Goal: Task Accomplishment & Management: Manage account settings

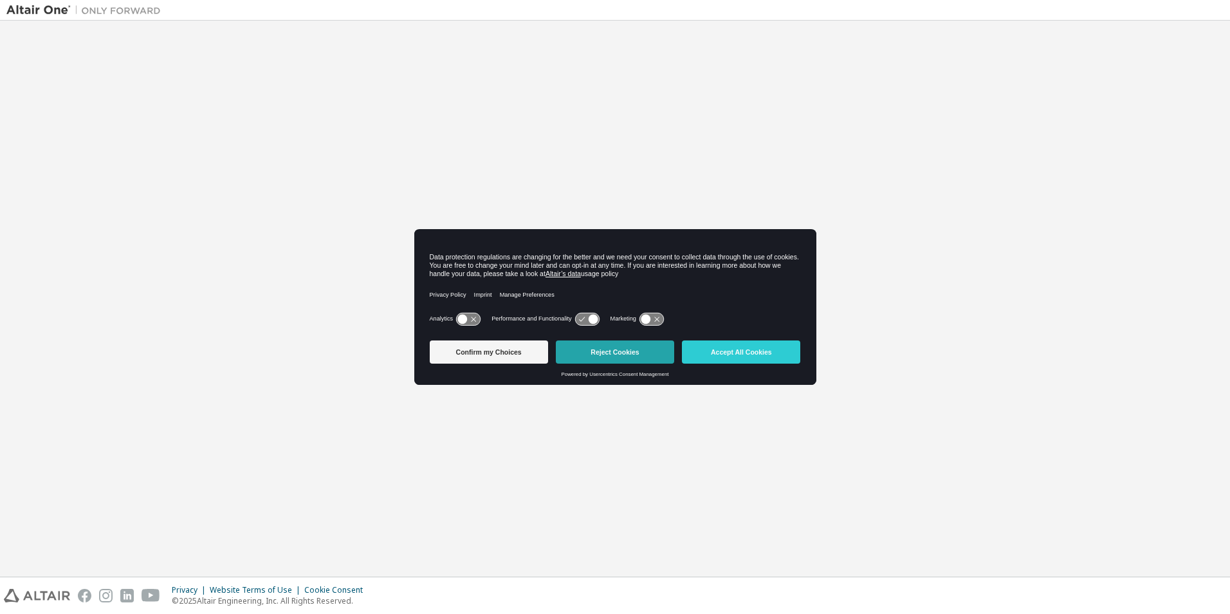
click at [617, 348] on button "Reject Cookies" at bounding box center [615, 351] width 118 height 23
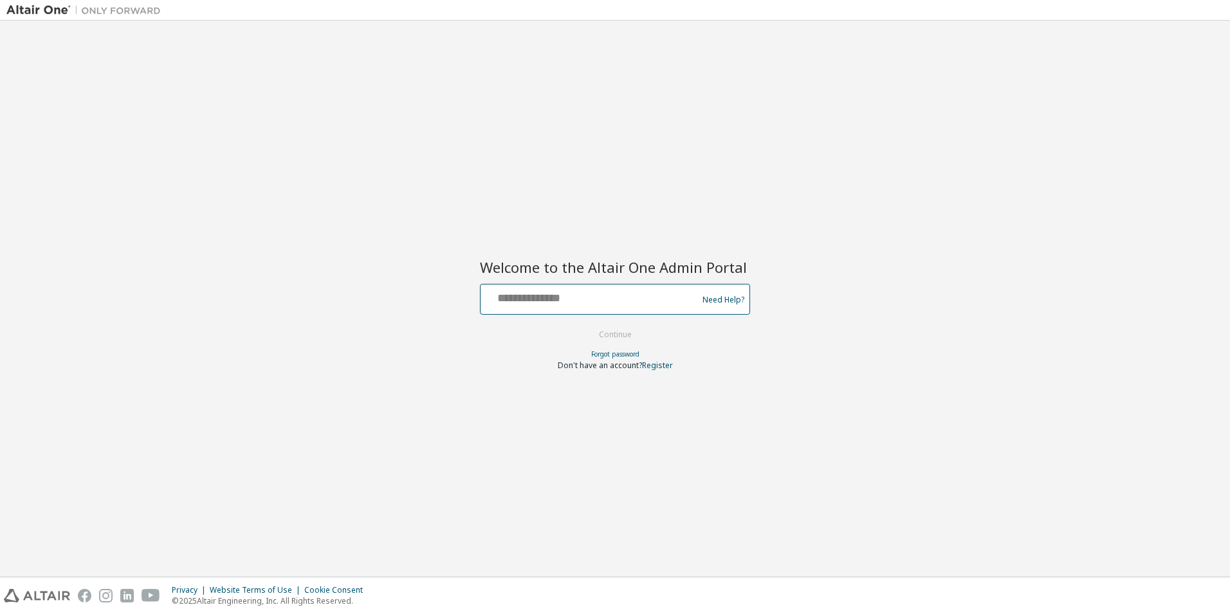
click at [535, 299] on input "text" at bounding box center [591, 296] width 210 height 19
type input "**********"
click at [605, 330] on button "Continue" at bounding box center [616, 334] width 60 height 19
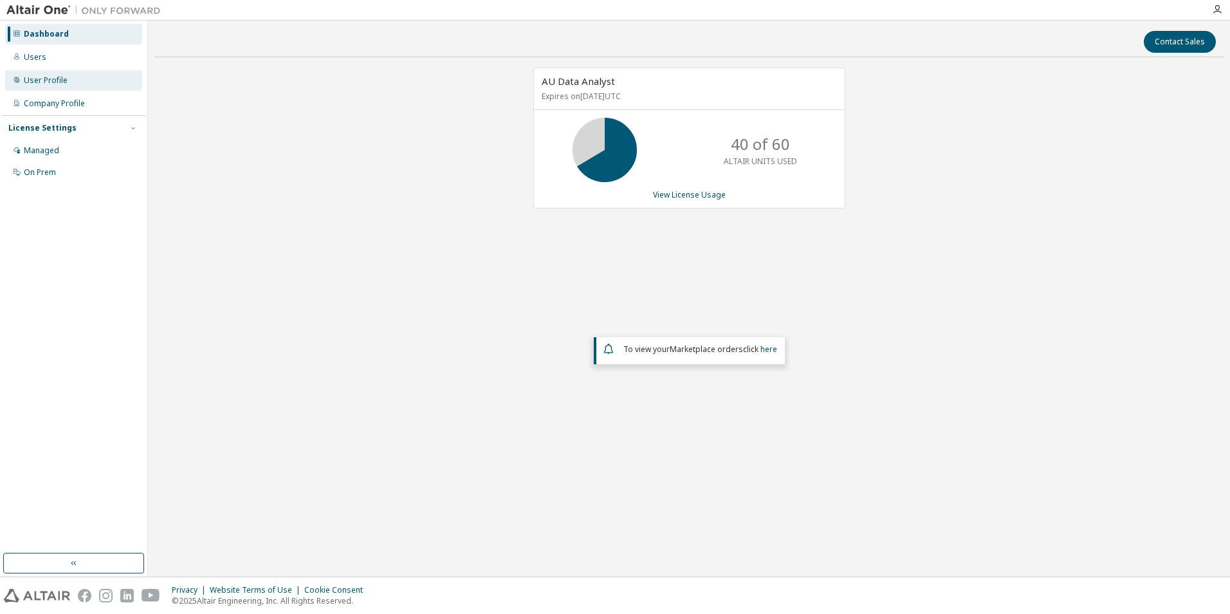
click at [46, 80] on div "User Profile" at bounding box center [46, 80] width 44 height 10
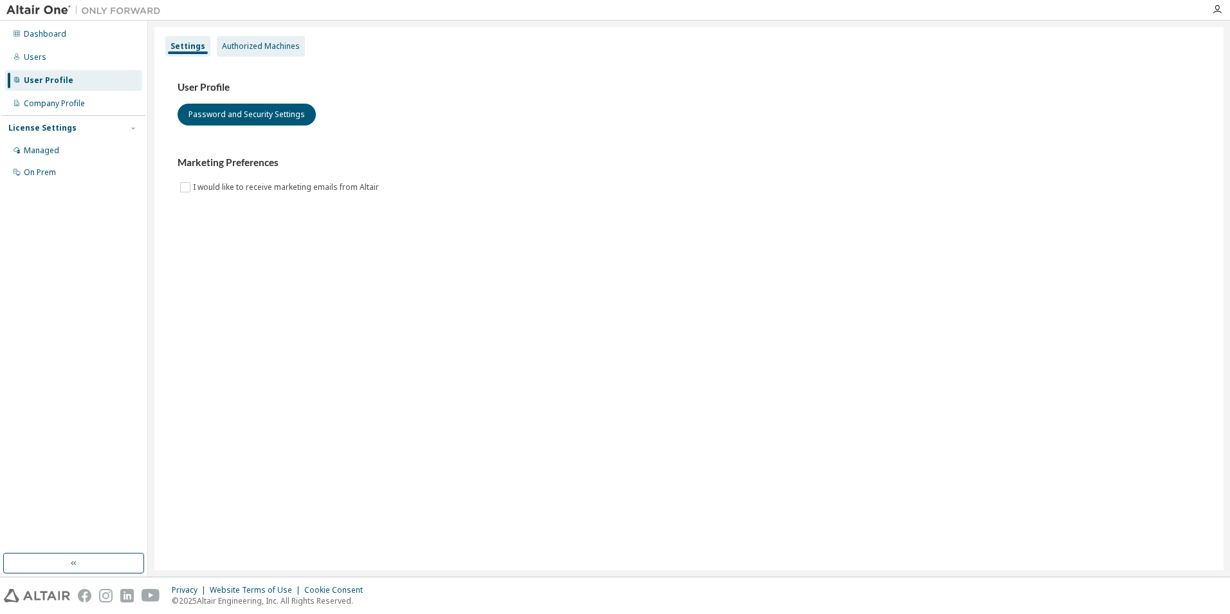
click at [272, 44] on div "Authorized Machines" at bounding box center [261, 46] width 78 height 10
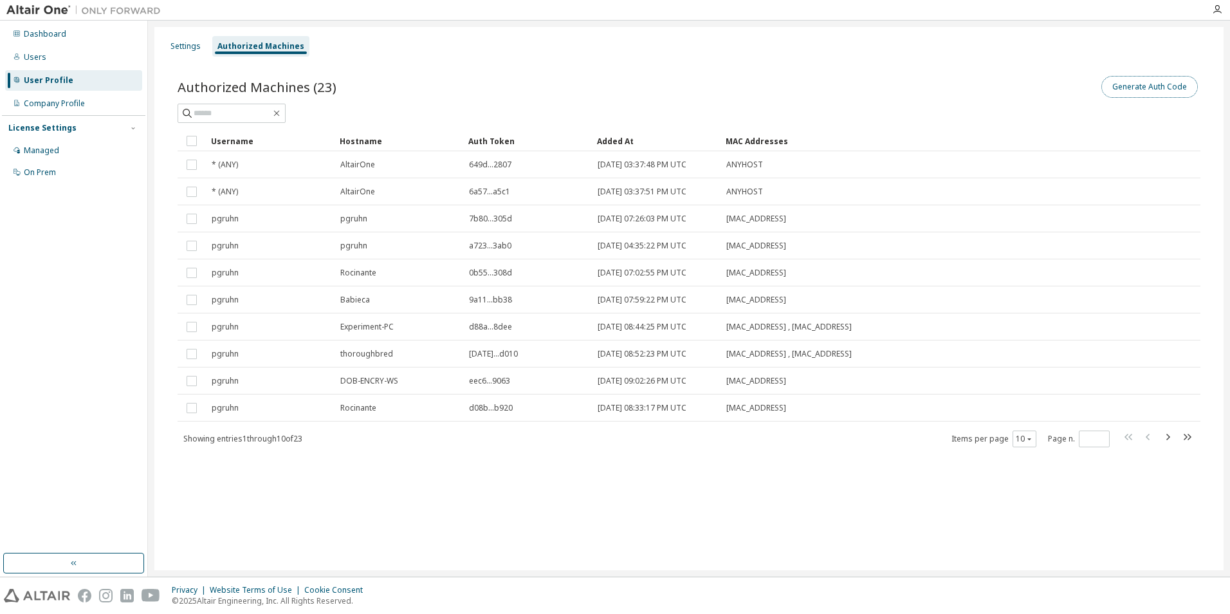
click at [1134, 82] on button "Generate Auth Code" at bounding box center [1150, 87] width 97 height 22
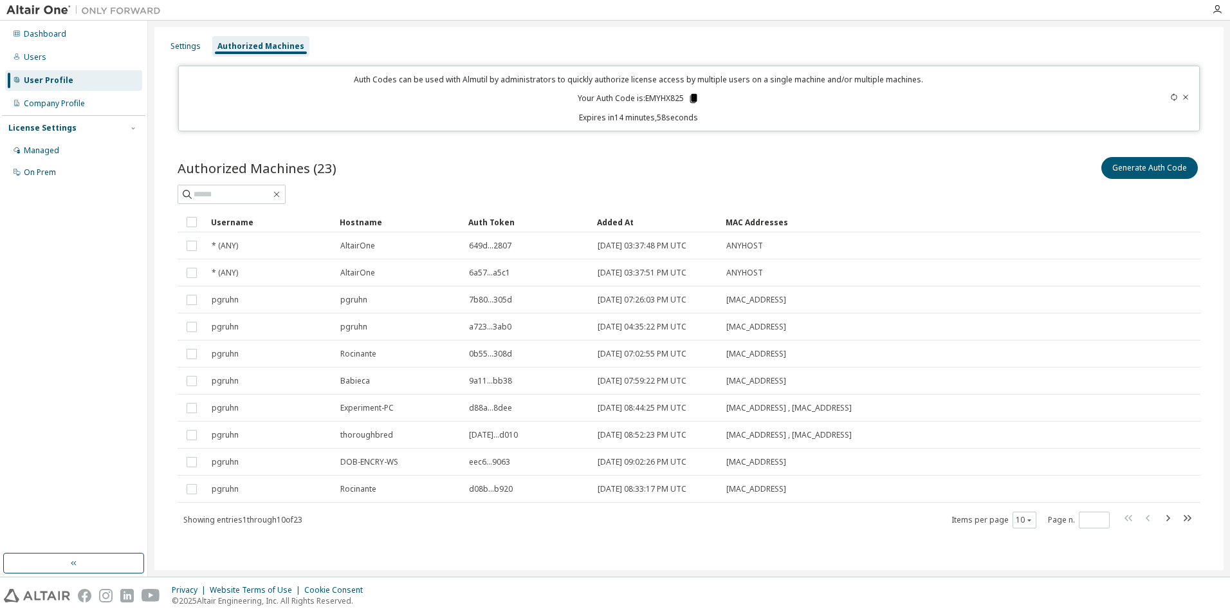
click at [696, 95] on icon at bounding box center [693, 98] width 7 height 9
click at [46, 37] on div "Dashboard" at bounding box center [45, 34] width 42 height 10
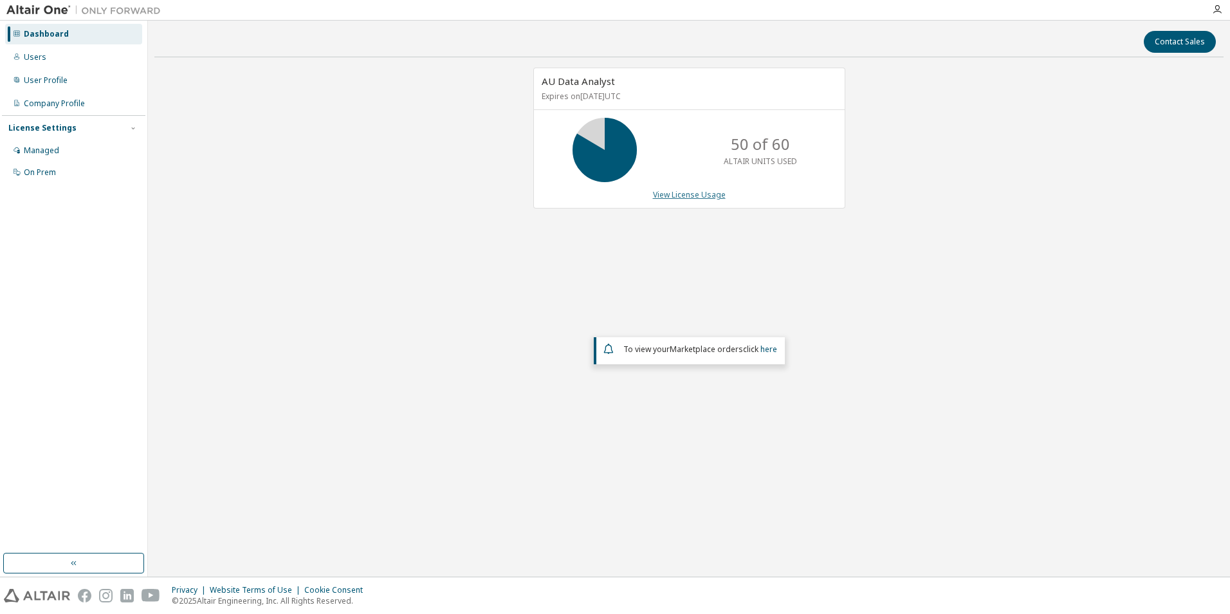
click at [692, 194] on link "View License Usage" at bounding box center [689, 194] width 73 height 11
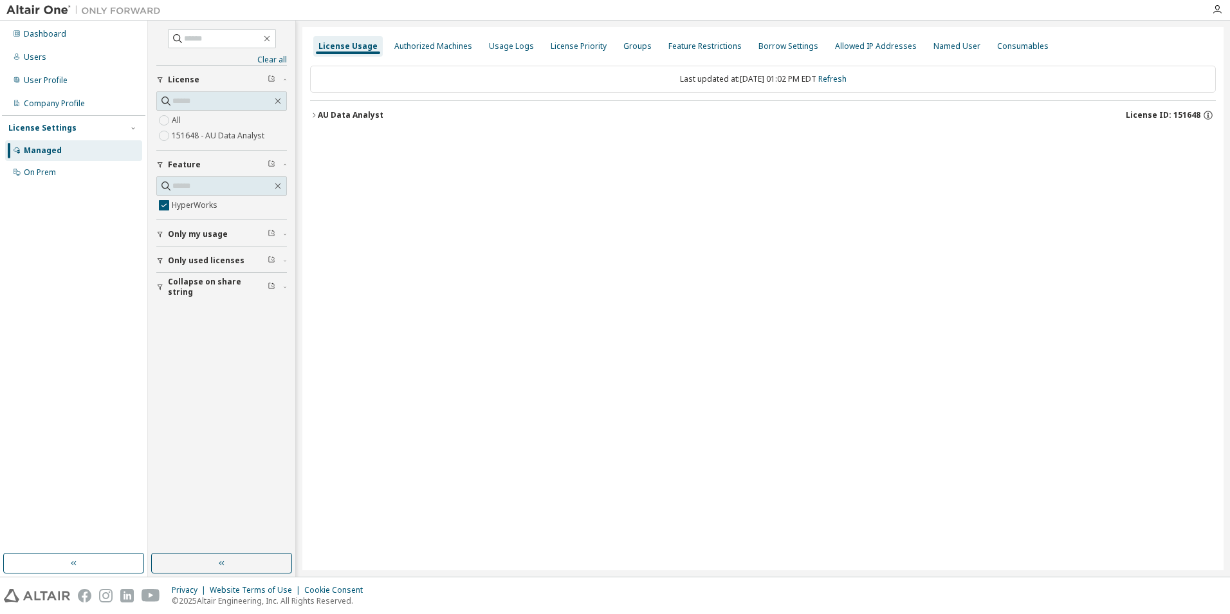
click at [340, 116] on div "AU Data Analyst" at bounding box center [351, 115] width 66 height 10
click at [340, 137] on div "HyperWorks" at bounding box center [387, 142] width 116 height 12
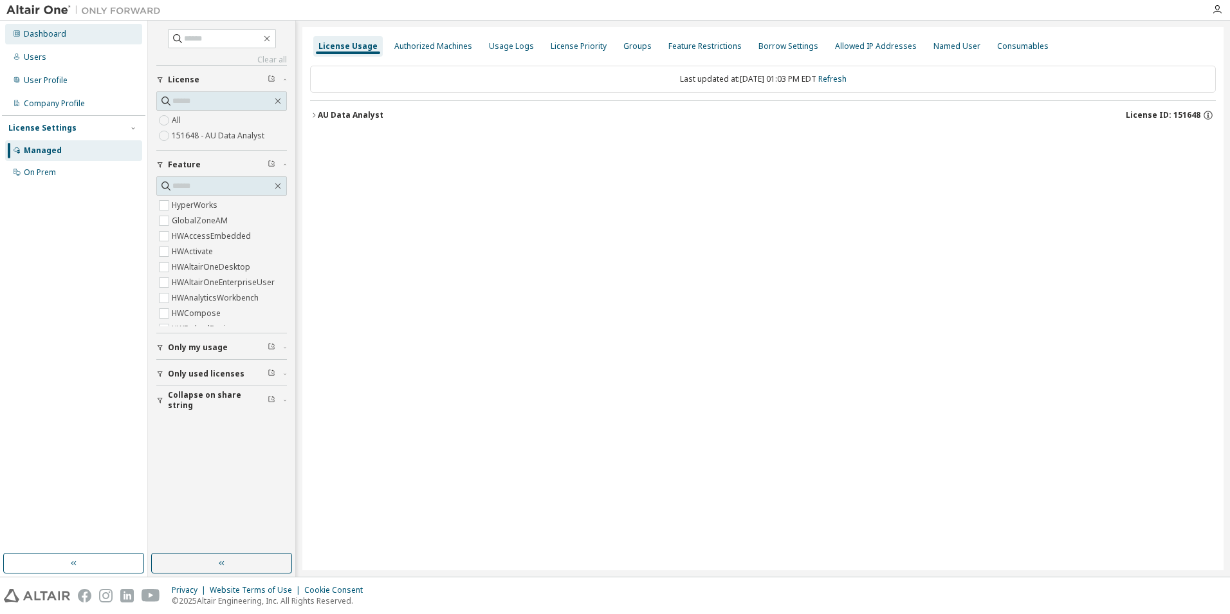
click at [35, 33] on div "Dashboard" at bounding box center [45, 34] width 42 height 10
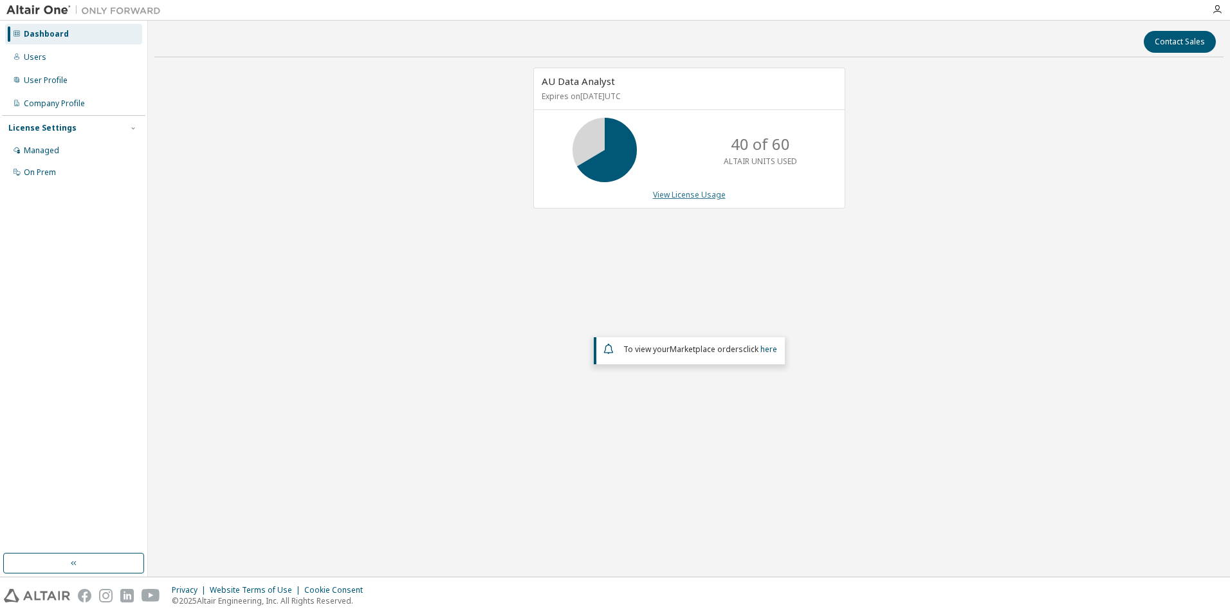
click at [684, 194] on link "View License Usage" at bounding box center [689, 194] width 73 height 11
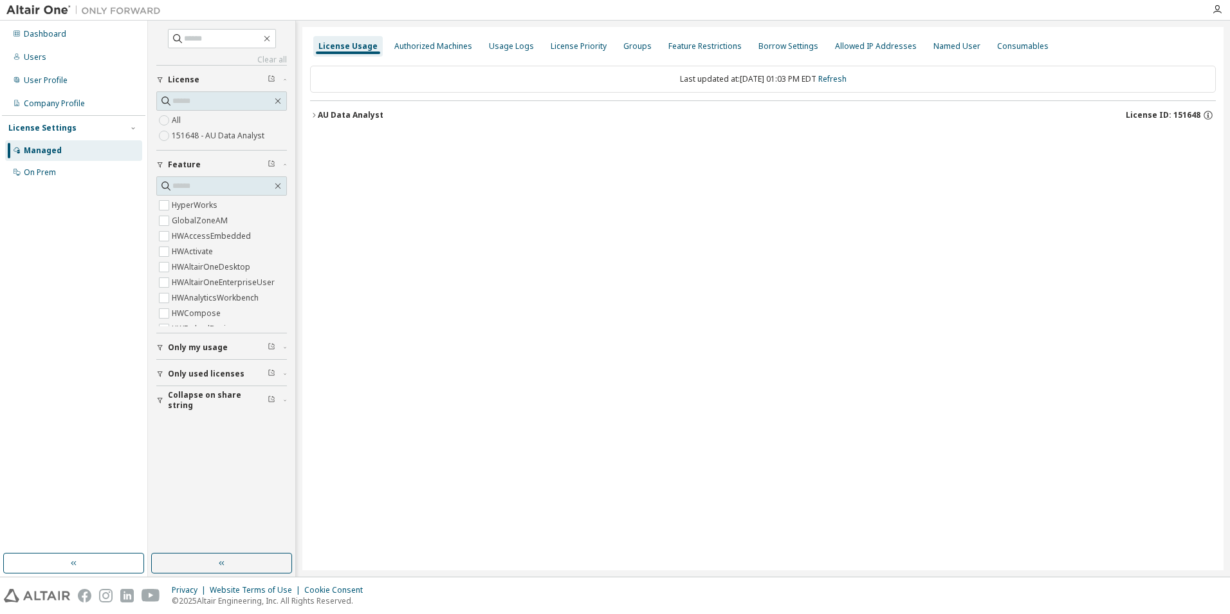
click at [318, 116] on div "AU Data Analyst" at bounding box center [351, 115] width 66 height 10
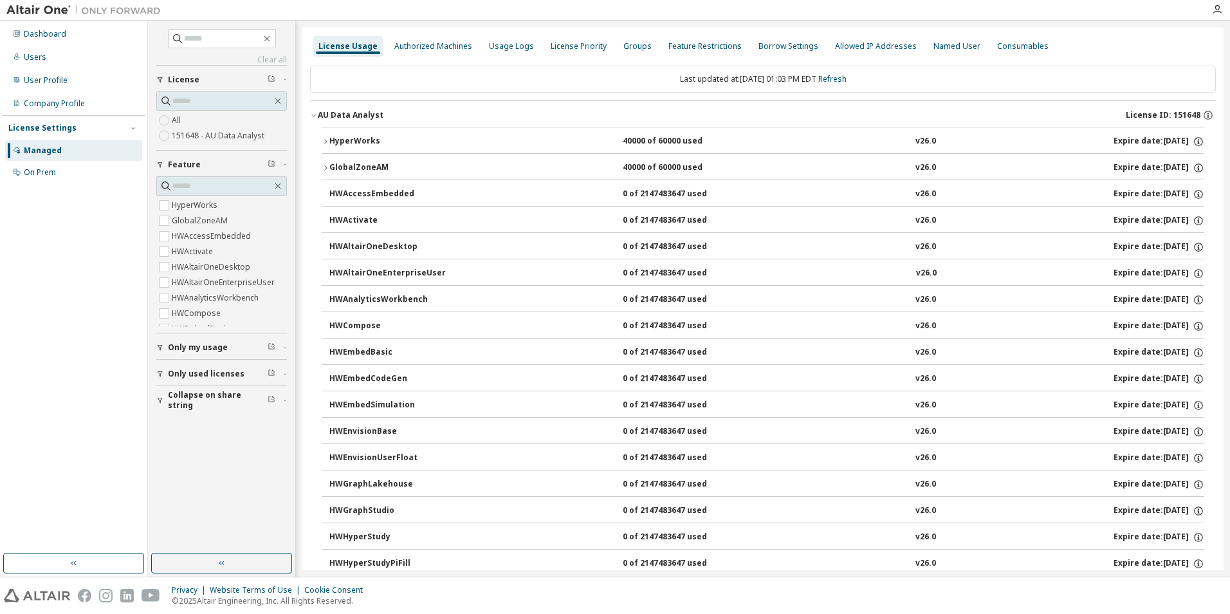
click at [333, 140] on div "HyperWorks" at bounding box center [387, 142] width 116 height 12
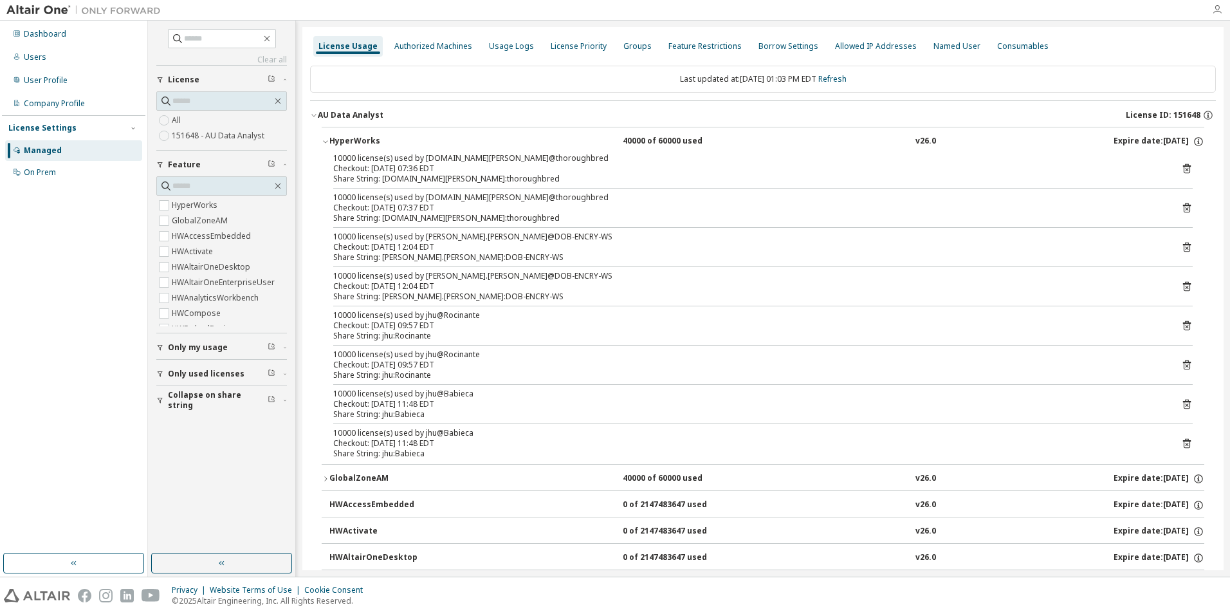
click at [1216, 9] on icon "button" at bounding box center [1217, 10] width 10 height 10
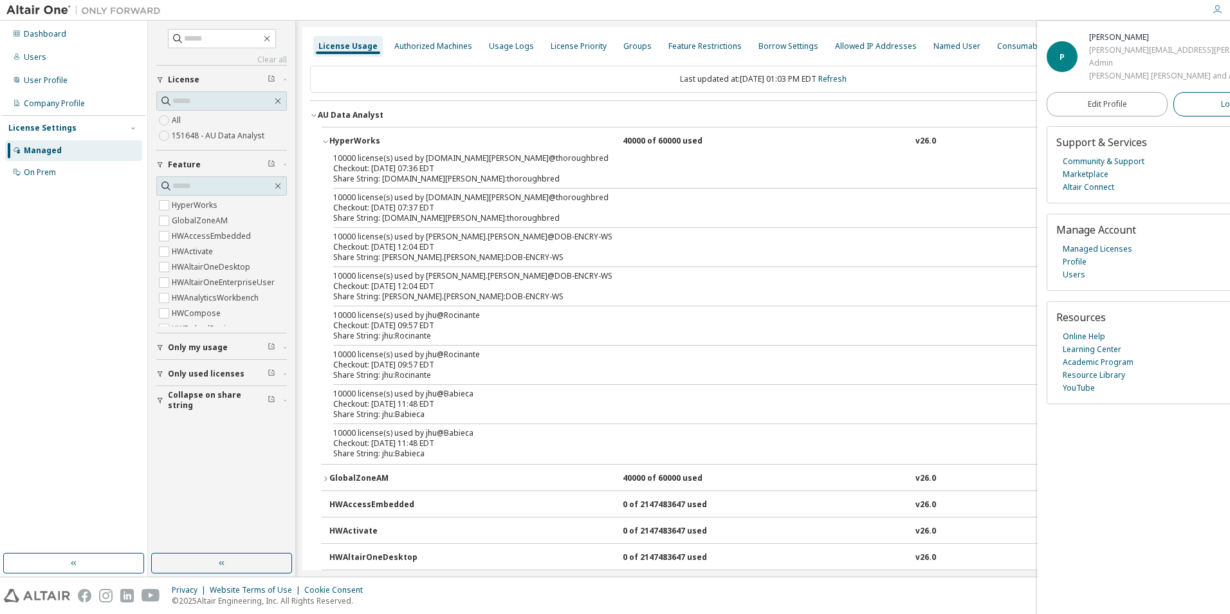
click at [1221, 105] on span "Logout" at bounding box center [1234, 104] width 26 height 13
